Goal: Find specific page/section: Find specific page/section

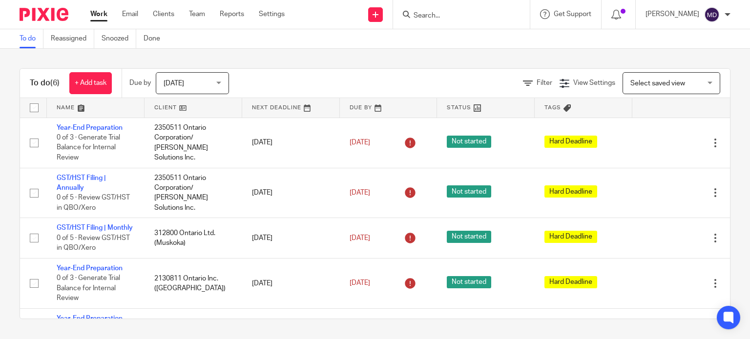
click at [482, 16] on input "Search" at bounding box center [457, 16] width 88 height 9
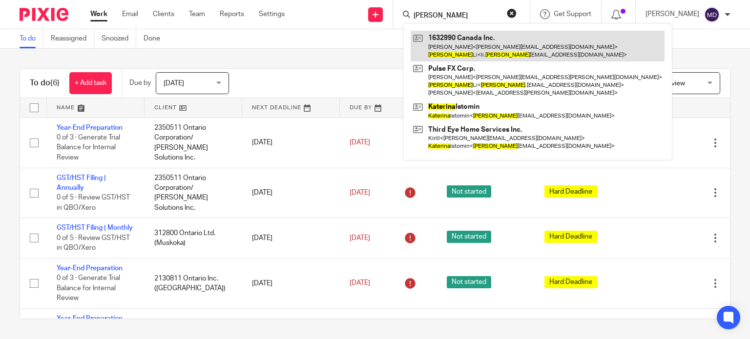
type input "[PERSON_NAME]"
click at [476, 34] on link at bounding box center [538, 46] width 254 height 30
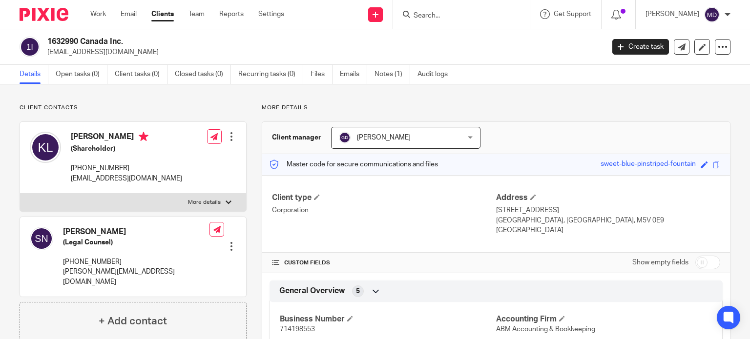
drag, startPoint x: 48, startPoint y: 39, endPoint x: 126, endPoint y: 39, distance: 78.1
click at [126, 39] on h2 "1632990 Canada Inc." at bounding box center [267, 42] width 440 height 10
copy h2 "1632990 Canada Inc."
drag, startPoint x: 279, startPoint y: 49, endPoint x: 465, endPoint y: 3, distance: 191.9
click at [279, 49] on p "li.katherine33@gmail.com" at bounding box center [322, 52] width 550 height 10
